Goal: Check status

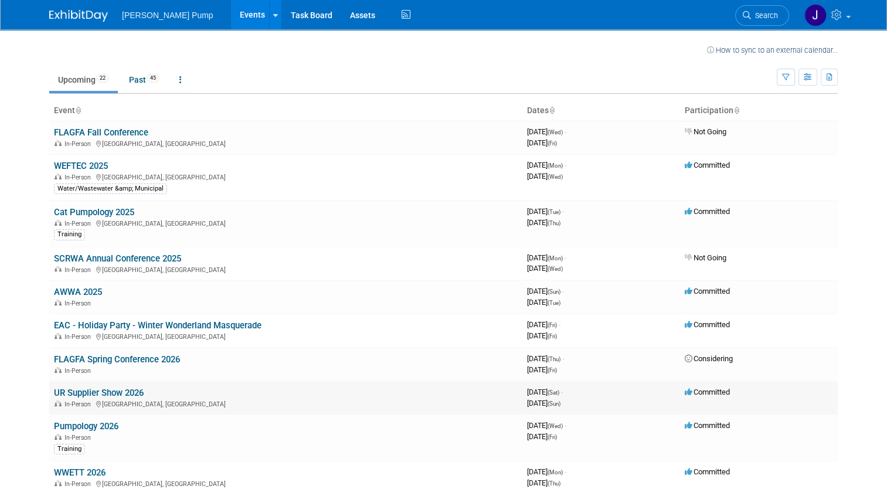
click at [110, 392] on link "UR Supplier Show 2026" at bounding box center [99, 393] width 90 height 11
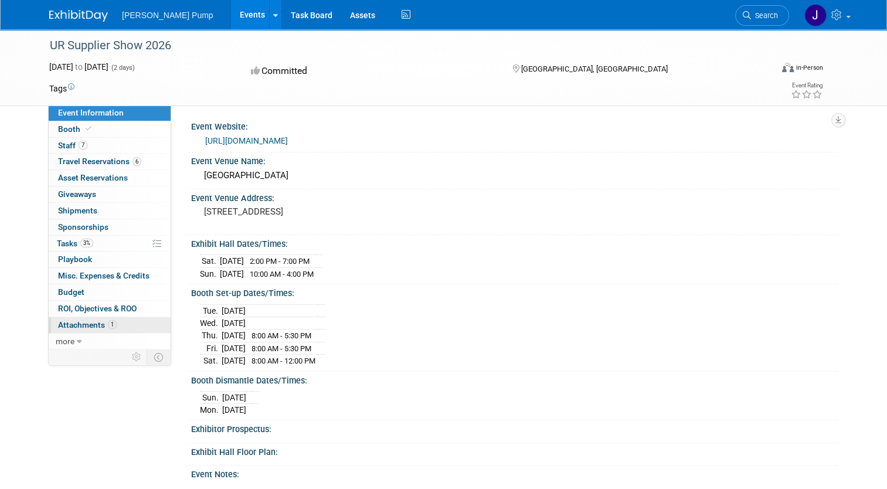
click at [79, 327] on span "Attachments 1" at bounding box center [87, 324] width 59 height 9
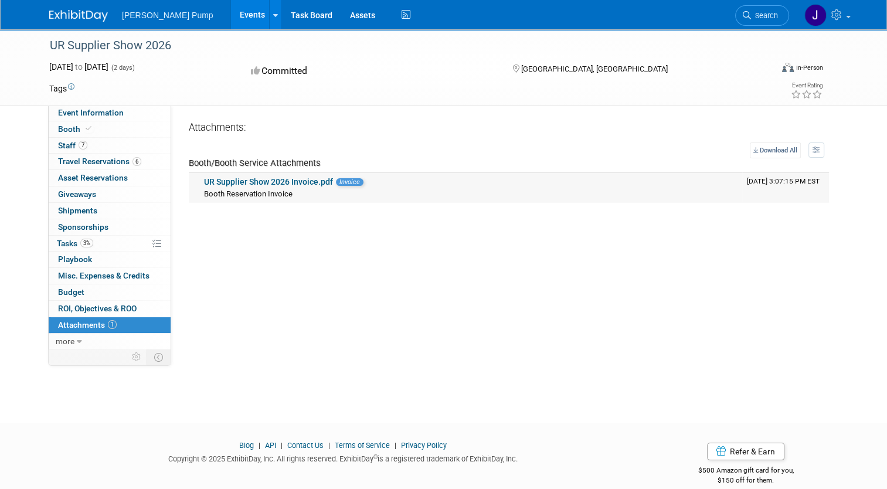
click at [313, 182] on link "UR Supplier Show 2026 Invoice.pdf" at bounding box center [268, 181] width 129 height 9
click at [58, 147] on span "Staff 7" at bounding box center [72, 145] width 29 height 9
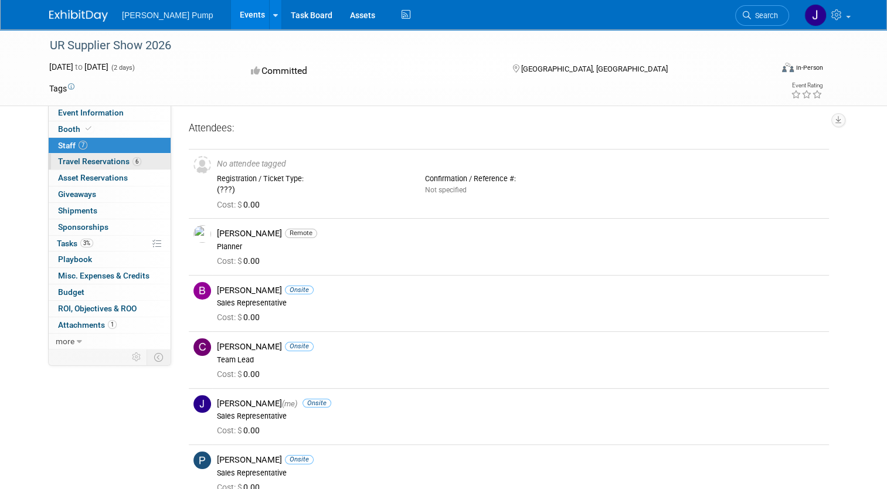
click at [92, 160] on span "Travel Reservations 6" at bounding box center [99, 161] width 83 height 9
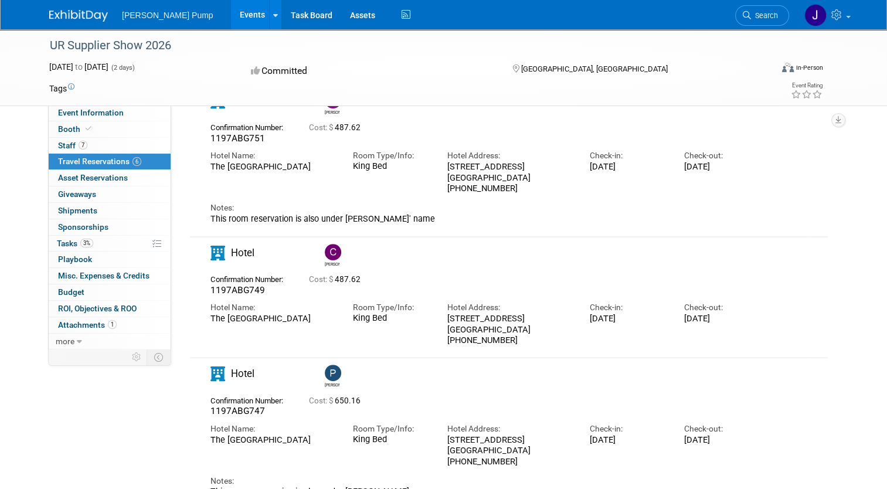
scroll to position [327, 0]
